Goal: Task Accomplishment & Management: Use online tool/utility

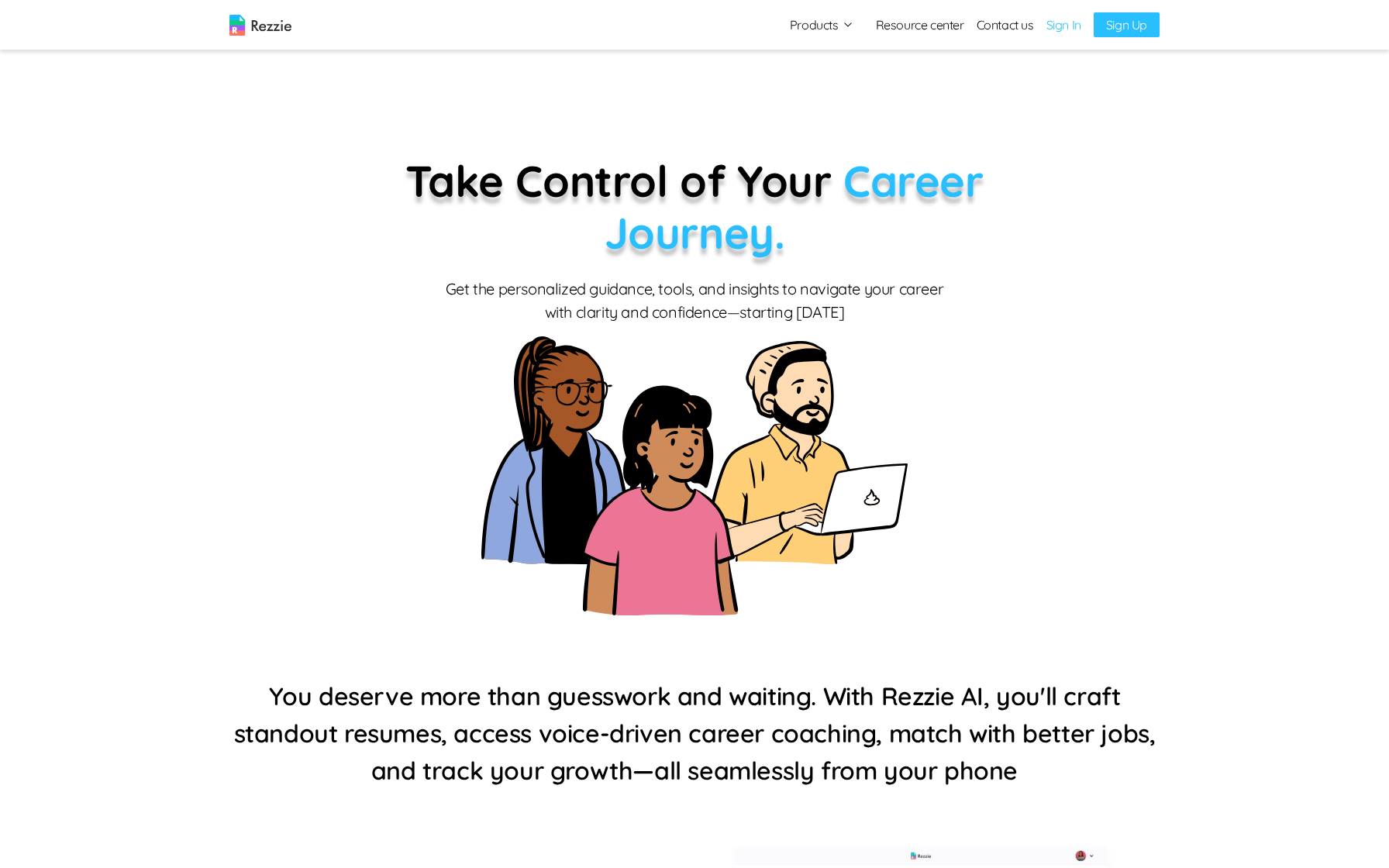
click at [1062, 27] on link "Sign In" at bounding box center [1064, 24] width 35 height 18
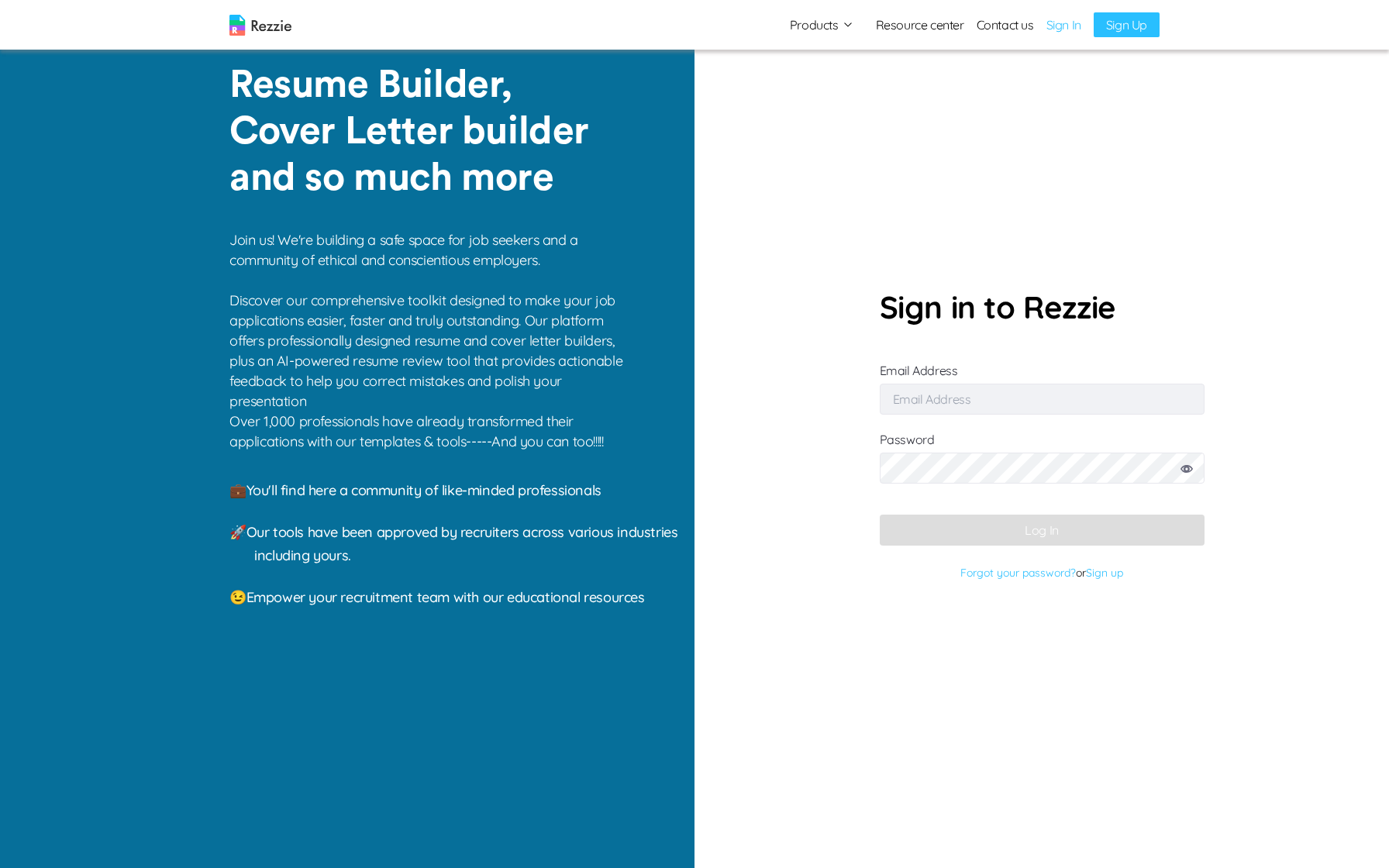
type input "[EMAIL_ADDRESS][DOMAIN_NAME]"
click at [952, 541] on button "Log In" at bounding box center [1042, 531] width 325 height 31
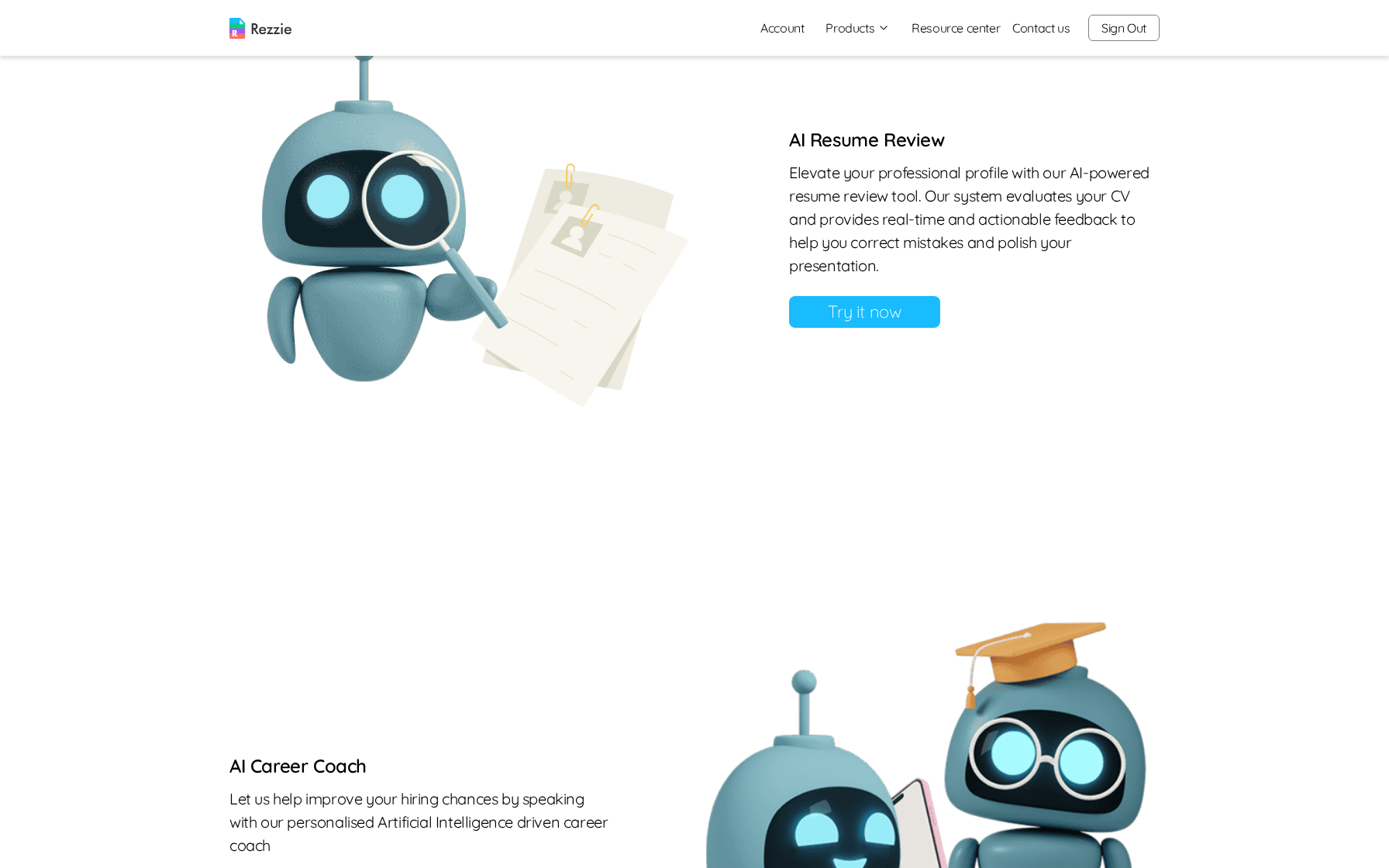
scroll to position [1304, 0]
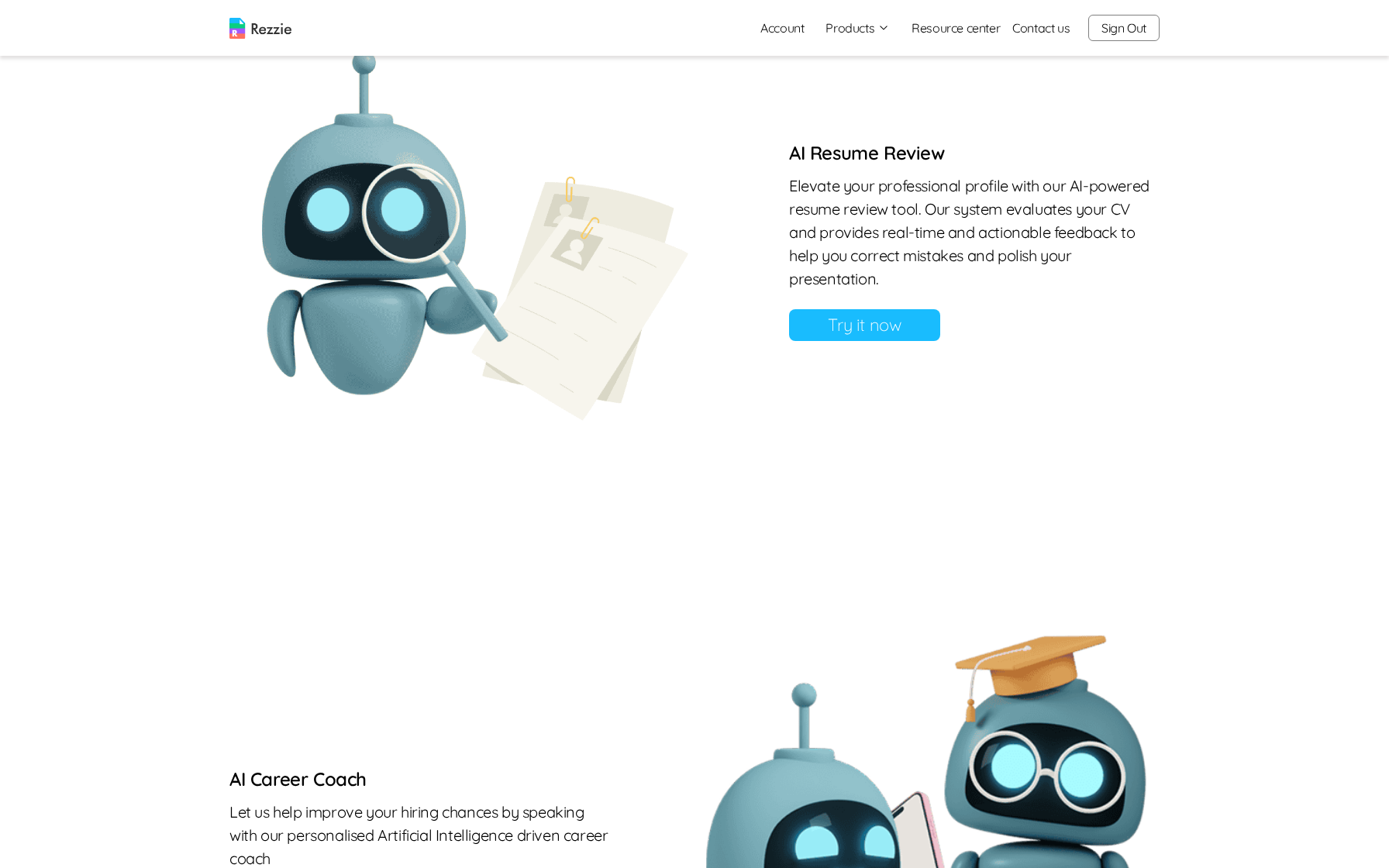
click at [841, 328] on link "Try it now" at bounding box center [865, 325] width 152 height 32
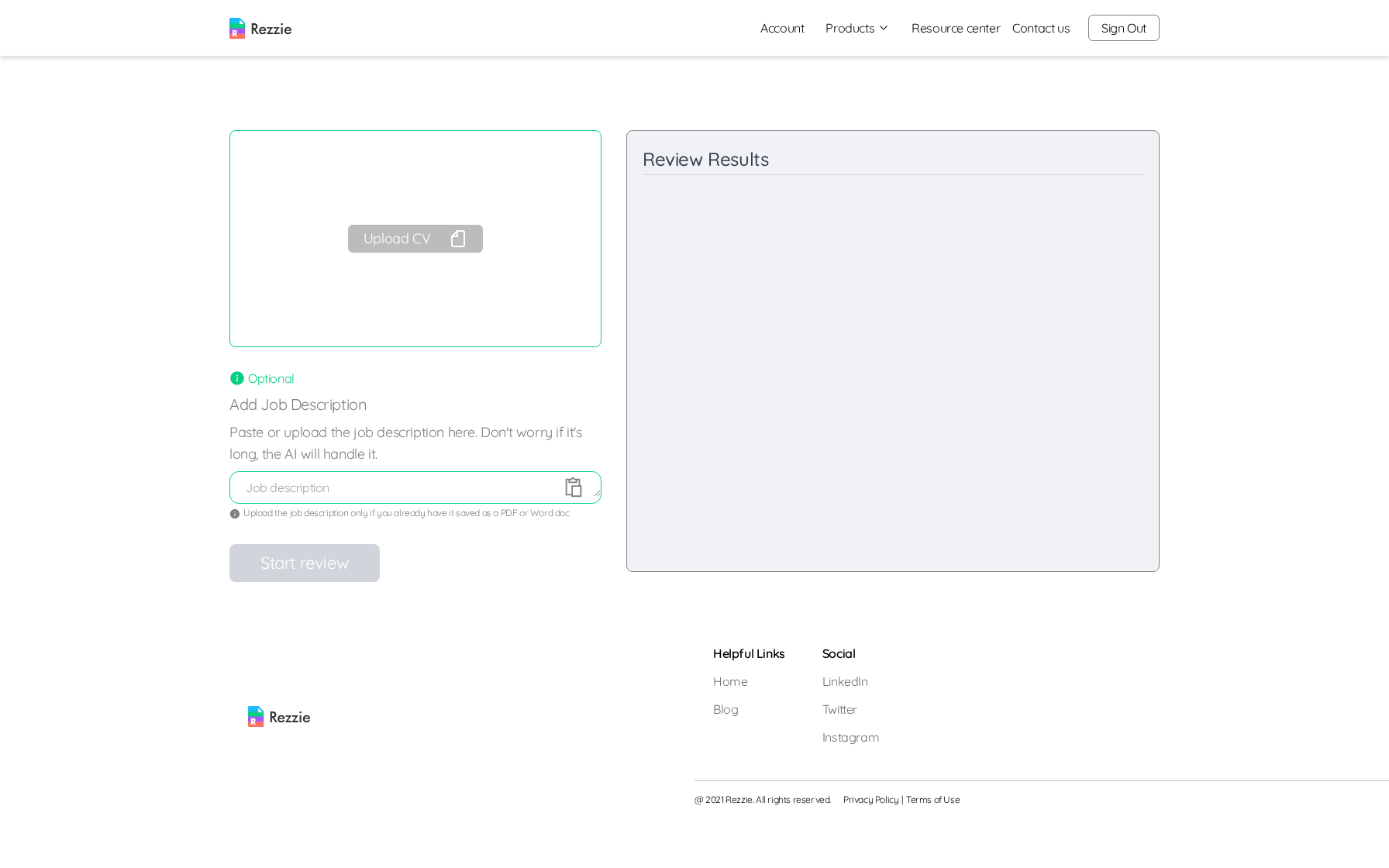
click at [416, 241] on button "Upload CV" at bounding box center [415, 238] width 135 height 28
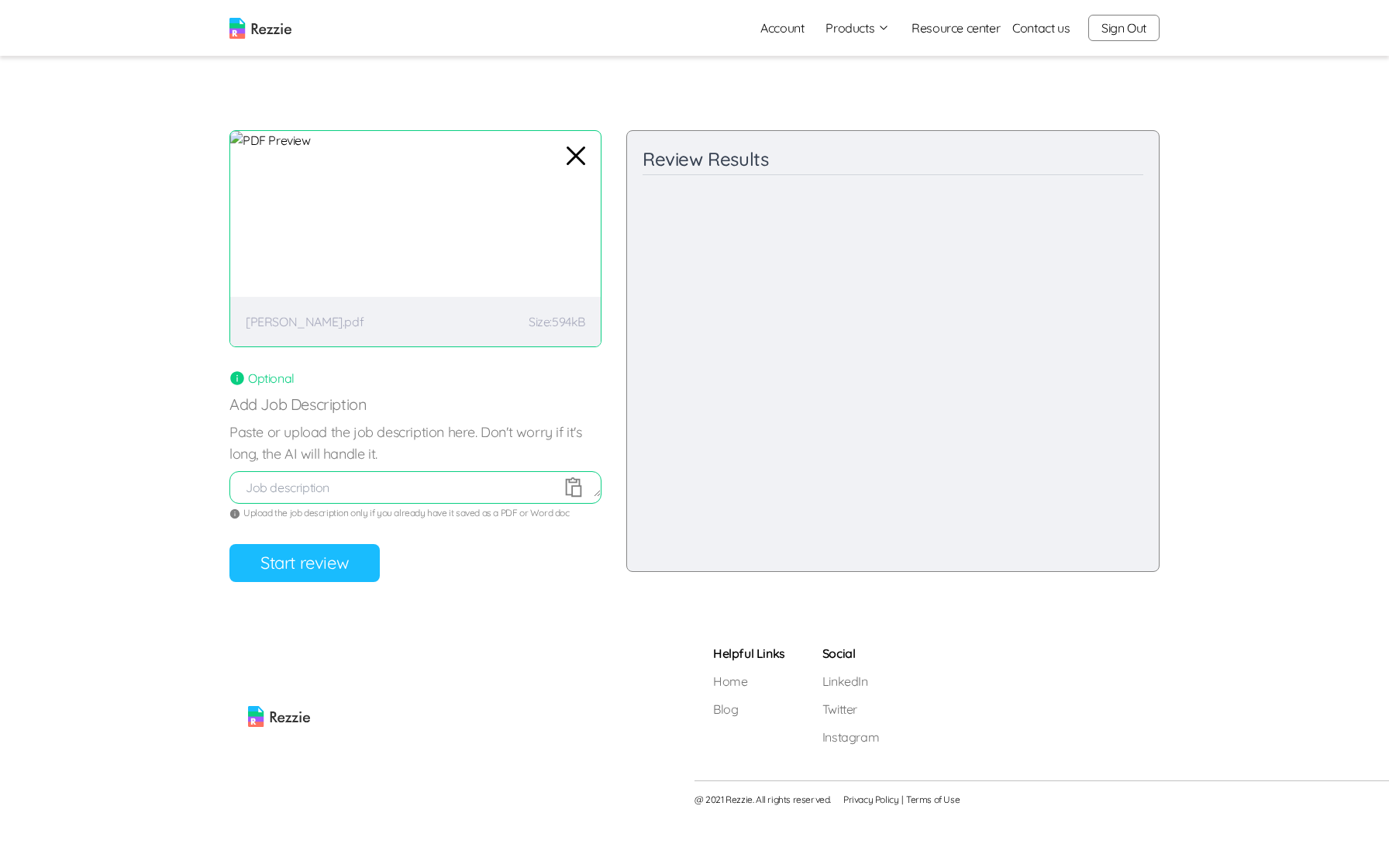
click at [334, 549] on button "Start review" at bounding box center [304, 563] width 151 height 38
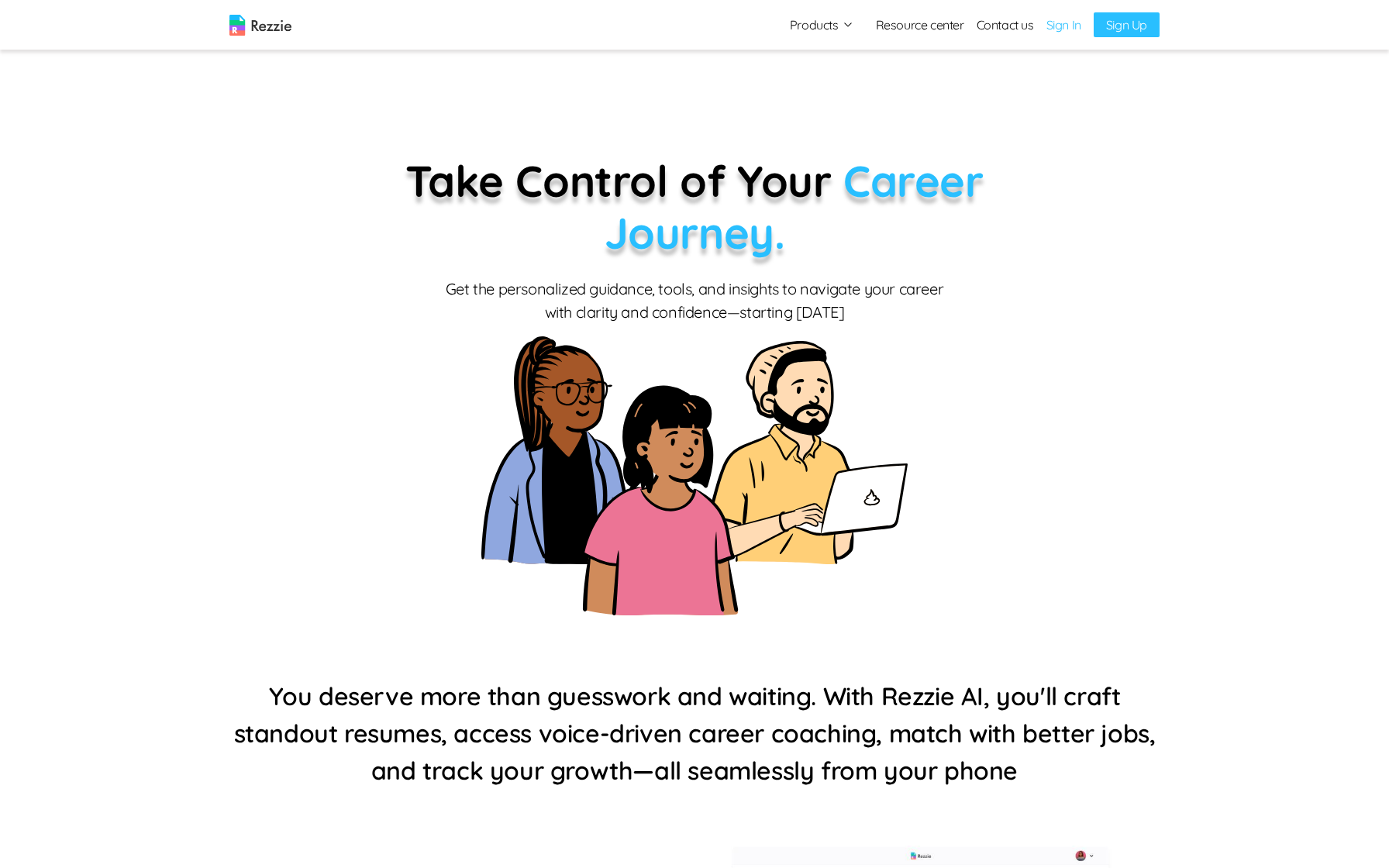
click at [1074, 29] on link "Sign In" at bounding box center [1064, 24] width 35 height 18
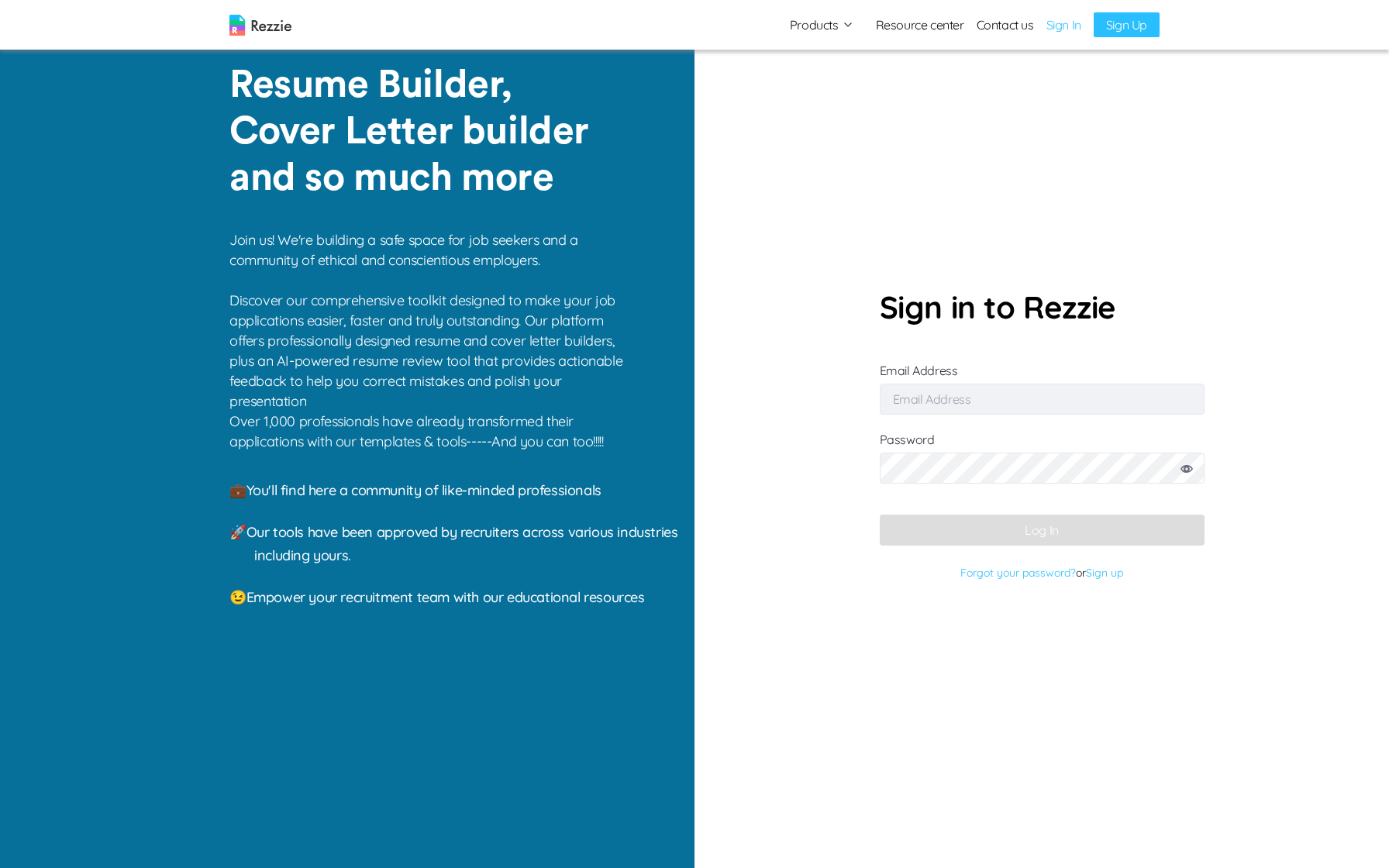
type input "[EMAIL_ADDRESS][DOMAIN_NAME]"
click at [1021, 531] on button "Log In" at bounding box center [1042, 531] width 325 height 31
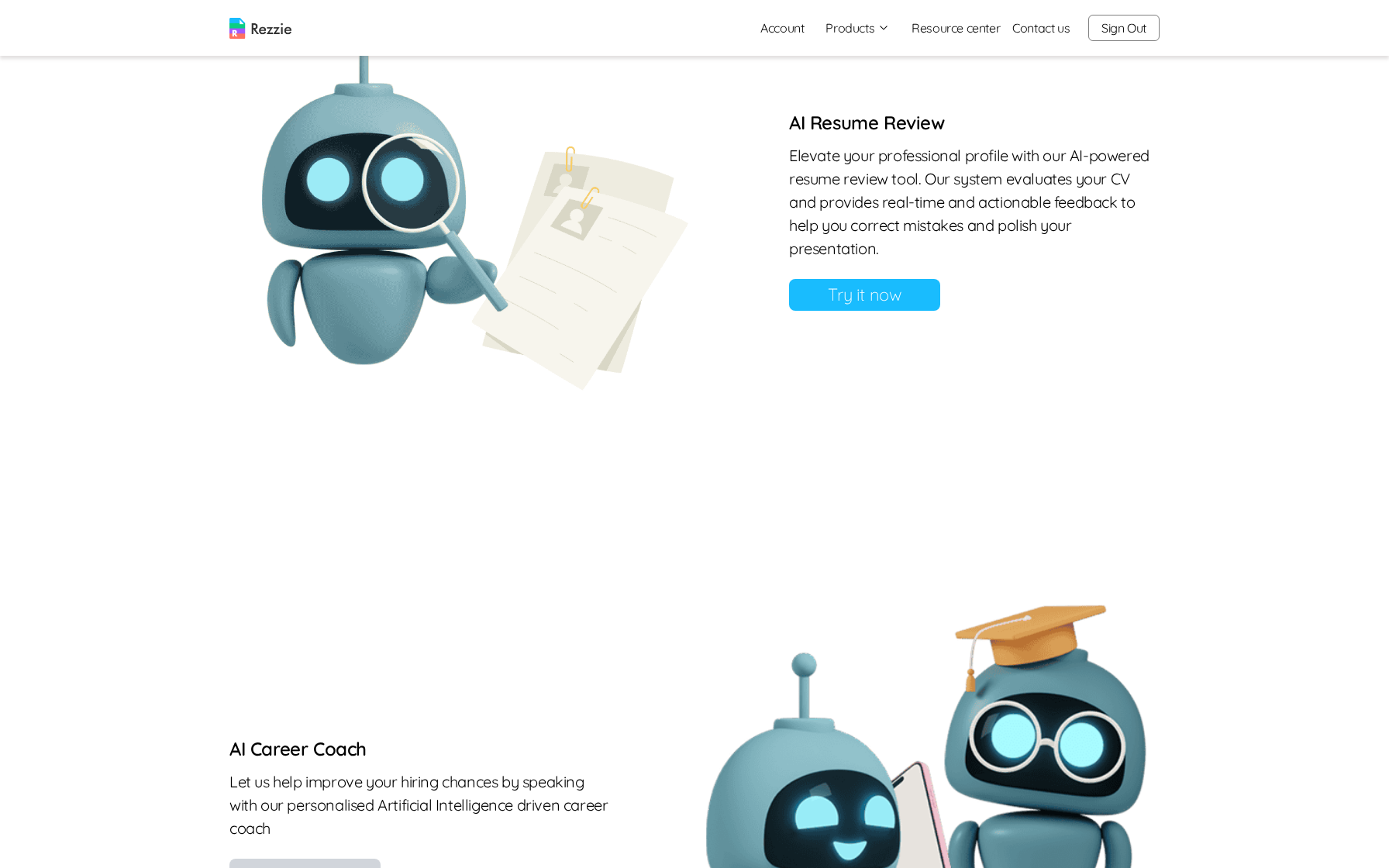
scroll to position [1334, 0]
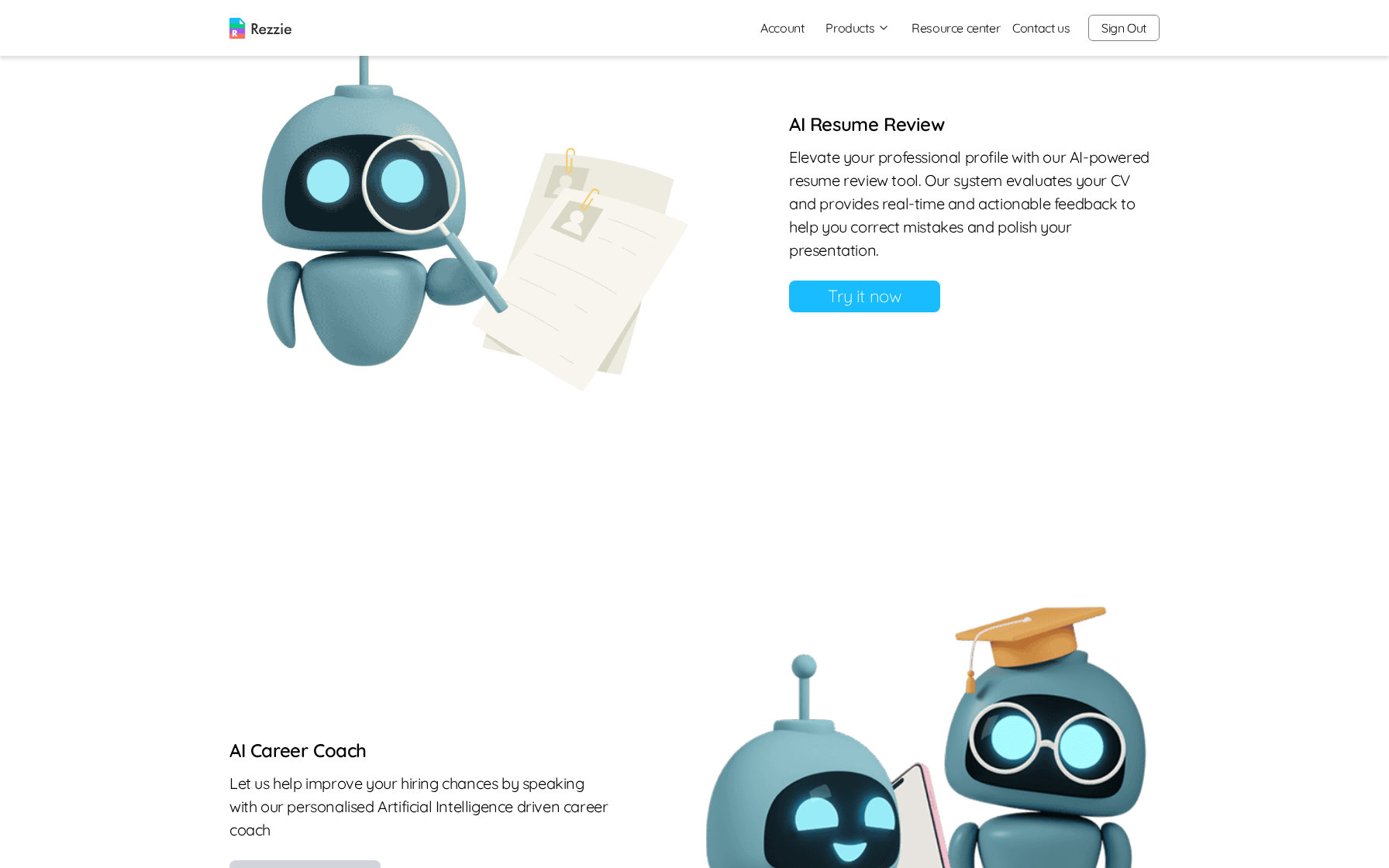
click at [895, 300] on link "Try it now" at bounding box center [865, 296] width 152 height 32
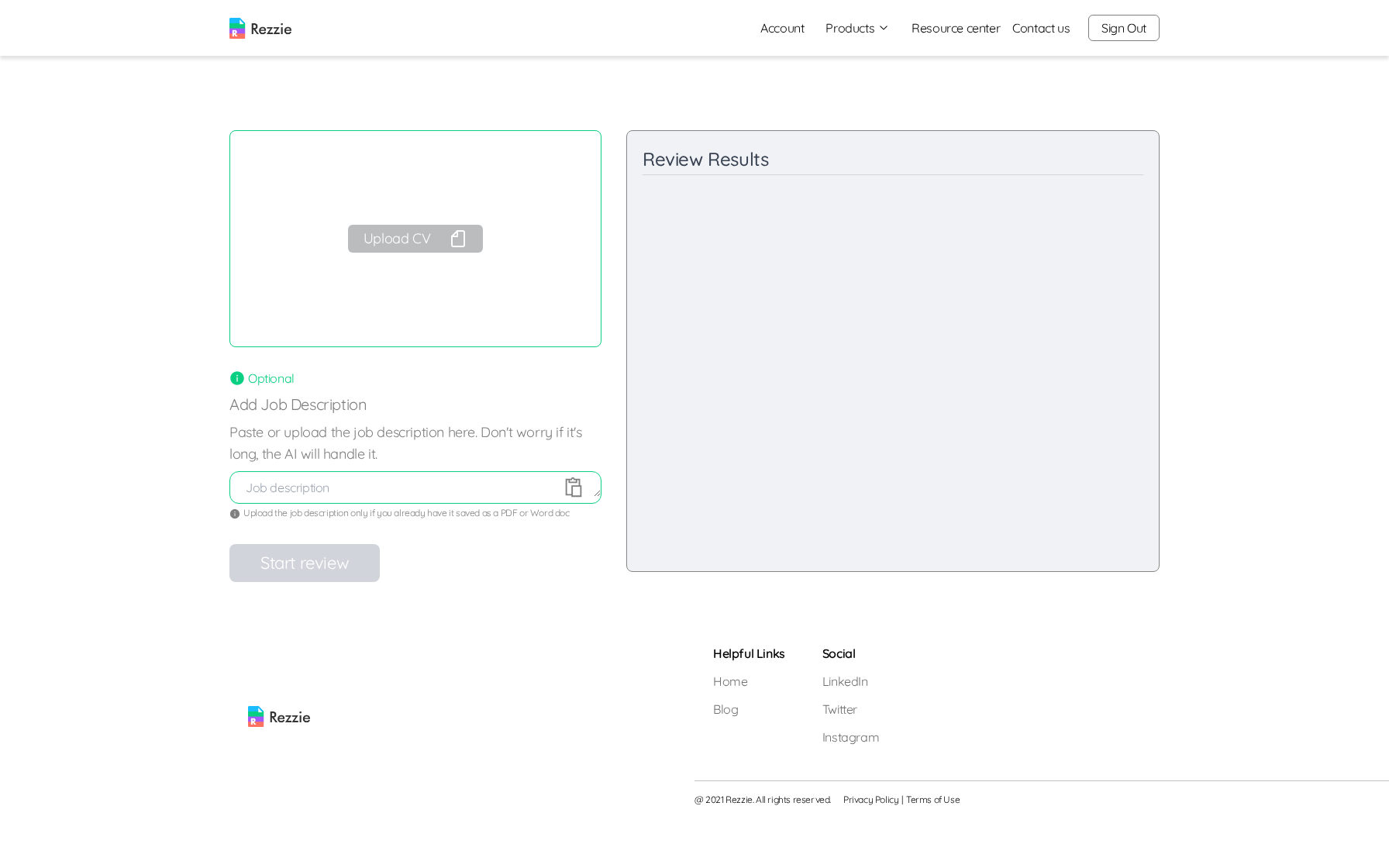
click at [454, 245] on icon "button" at bounding box center [458, 238] width 18 height 18
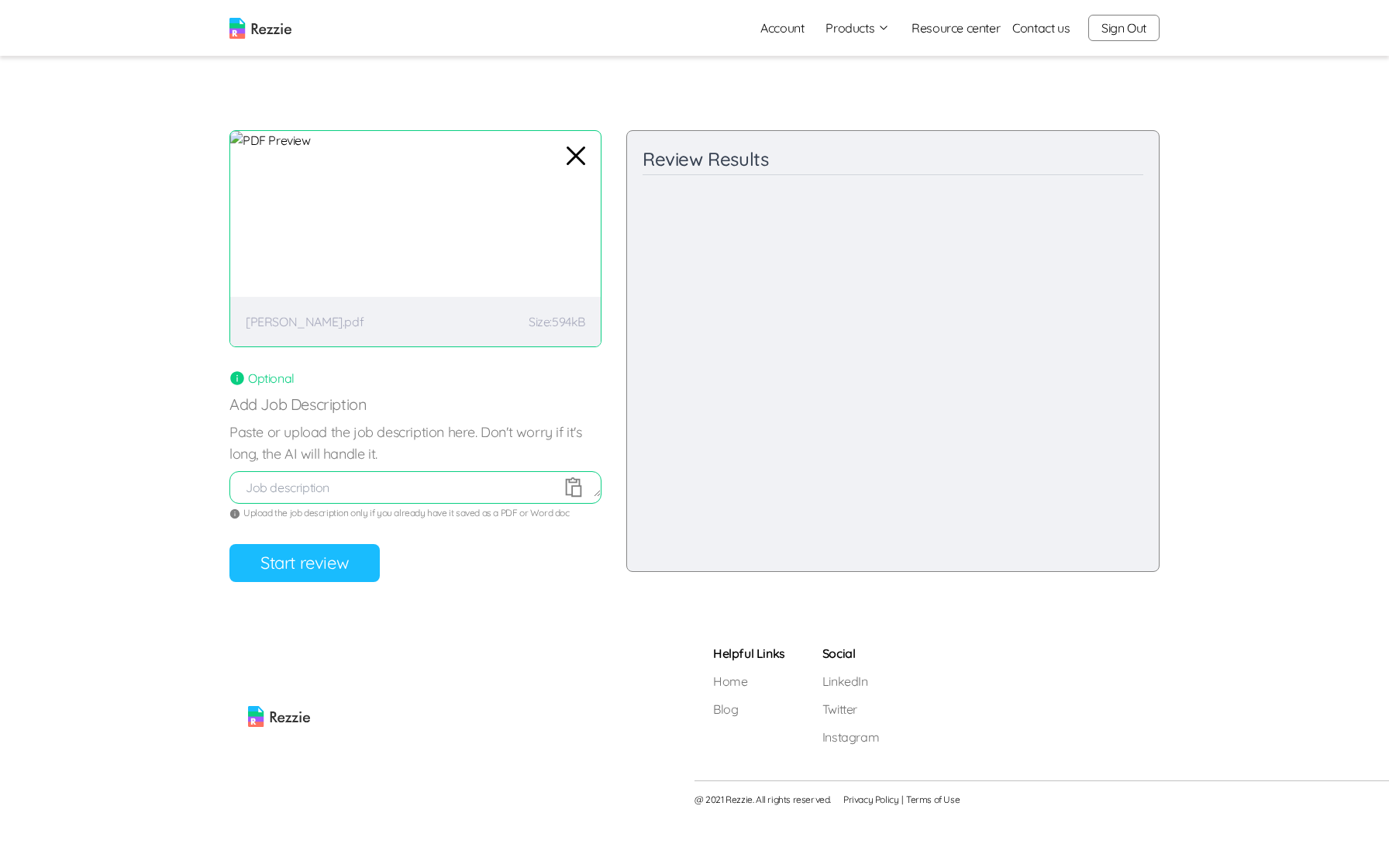
click at [297, 576] on button "Start review" at bounding box center [304, 563] width 151 height 38
